Goal: Information Seeking & Learning: Learn about a topic

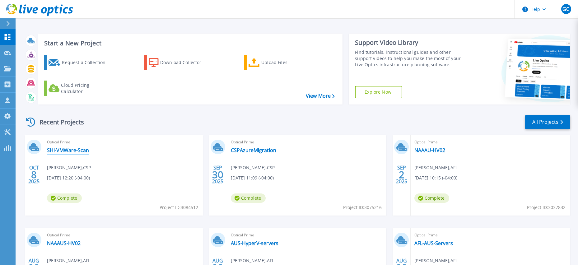
click at [77, 151] on link "SHI-VMWare-Scan" at bounding box center [68, 150] width 42 height 6
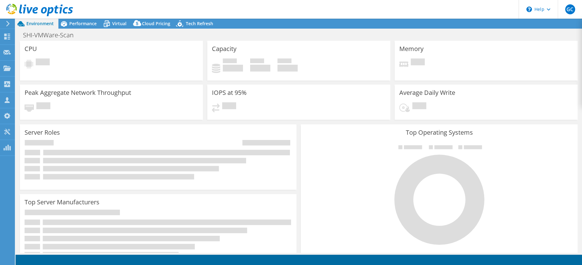
select select "USD"
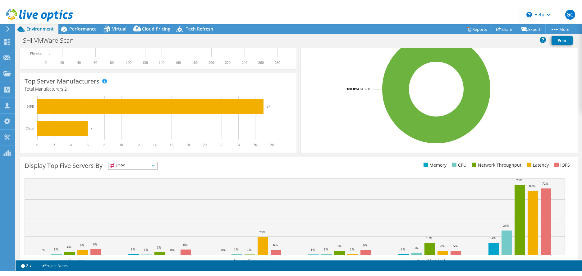
scroll to position [150, 0]
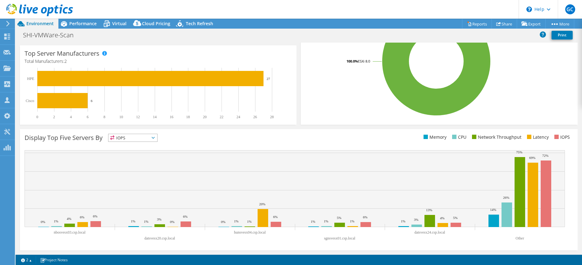
click at [150, 135] on span "IOPS" at bounding box center [133, 137] width 49 height 7
click at [135, 180] on li "Latency" at bounding box center [133, 180] width 49 height 9
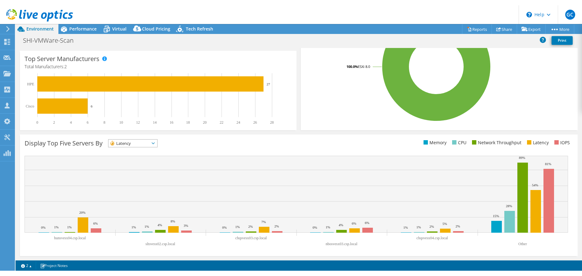
scroll to position [140, 0]
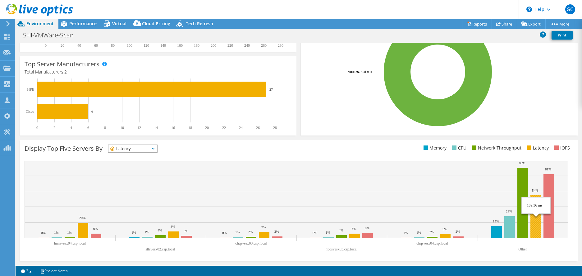
click at [537, 217] on rect at bounding box center [536, 216] width 11 height 43
click at [535, 209] on rect at bounding box center [536, 216] width 11 height 43
click at [539, 230] on rect at bounding box center [536, 216] width 11 height 43
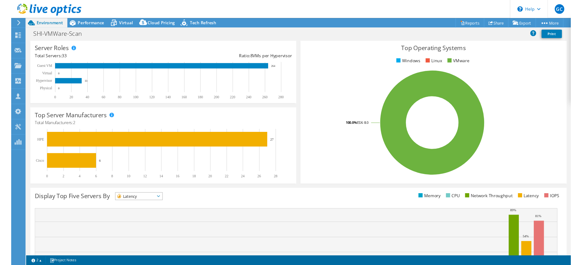
scroll to position [0, 0]
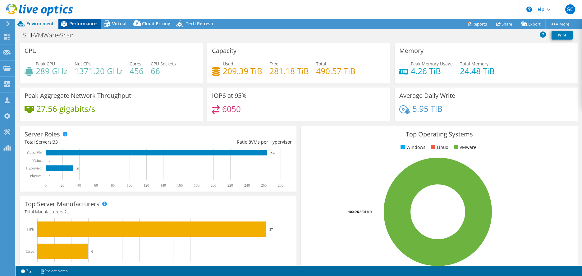
click at [84, 23] on span "Performance" at bounding box center [82, 24] width 27 height 6
